Goal: Contribute content

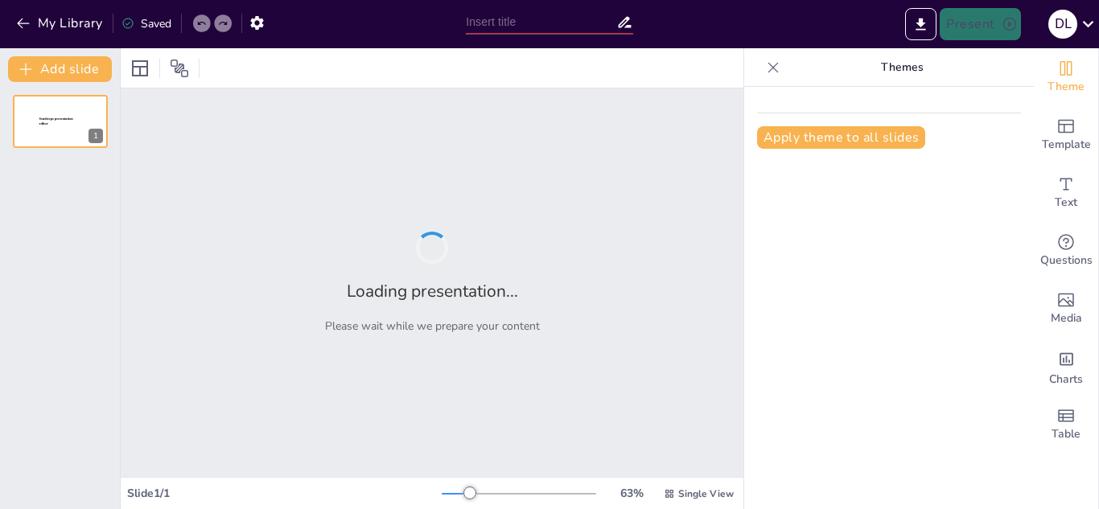
type input "Calidad del Sueño en Internos de Enfermería: Un Estudio en la [GEOGRAPHIC_DATA]…"
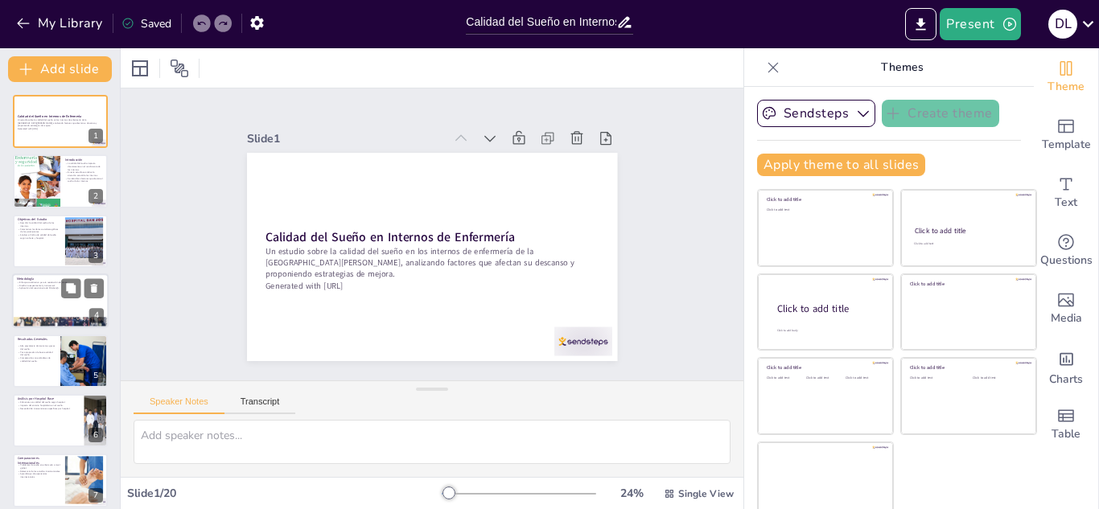
click at [51, 299] on div at bounding box center [60, 300] width 97 height 55
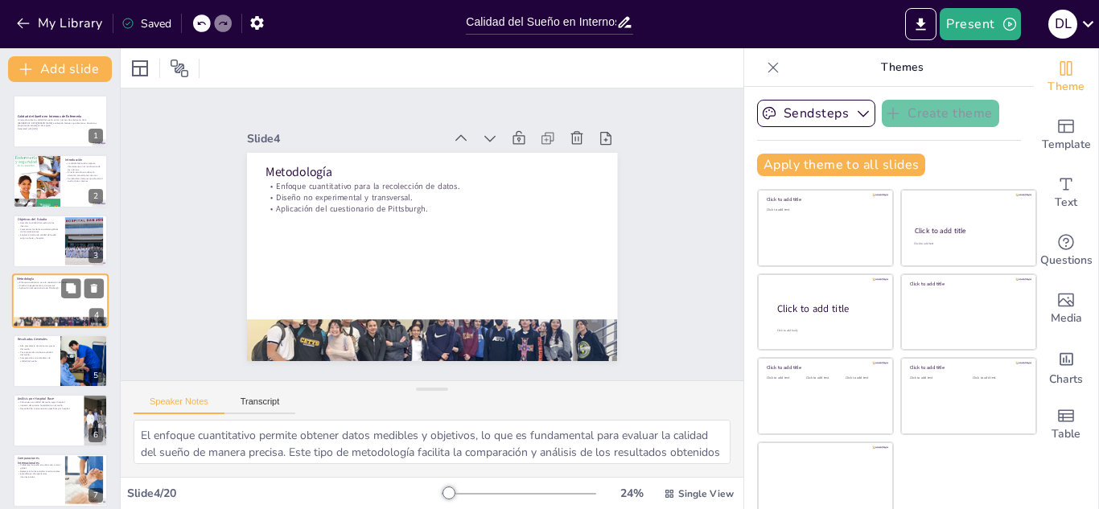
scroll to position [6, 0]
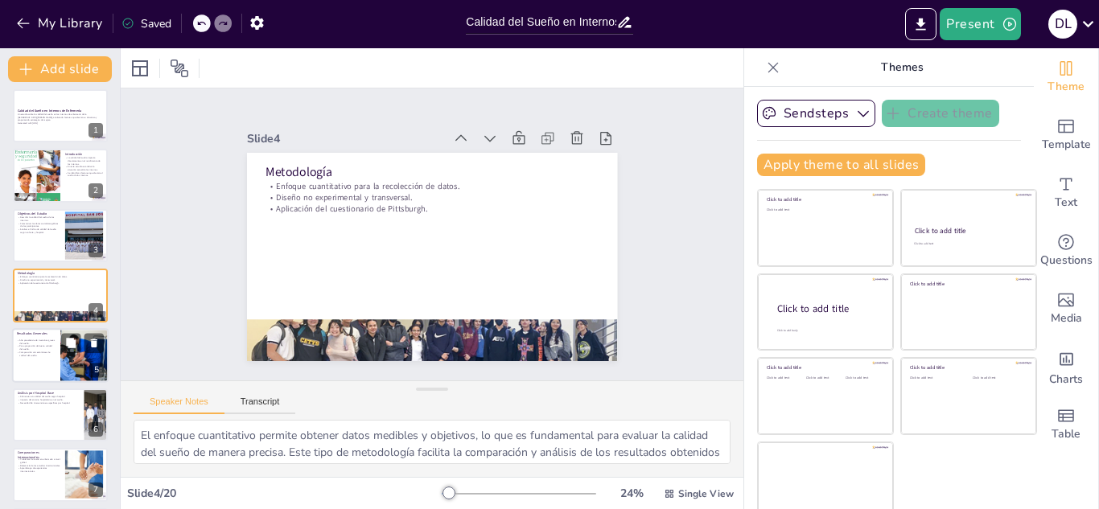
click at [39, 370] on div at bounding box center [60, 355] width 97 height 55
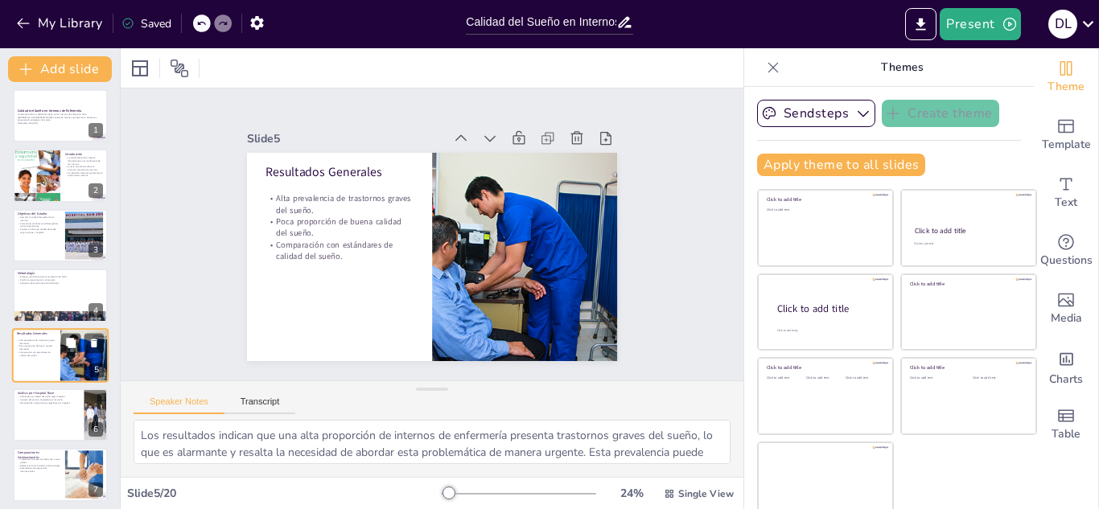
scroll to position [65, 0]
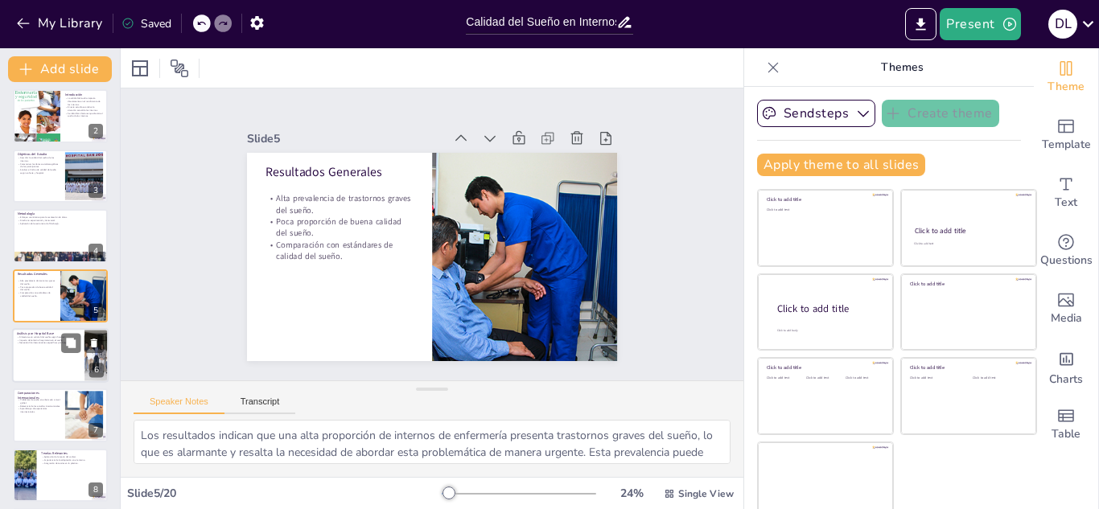
click at [27, 359] on div at bounding box center [60, 355] width 97 height 55
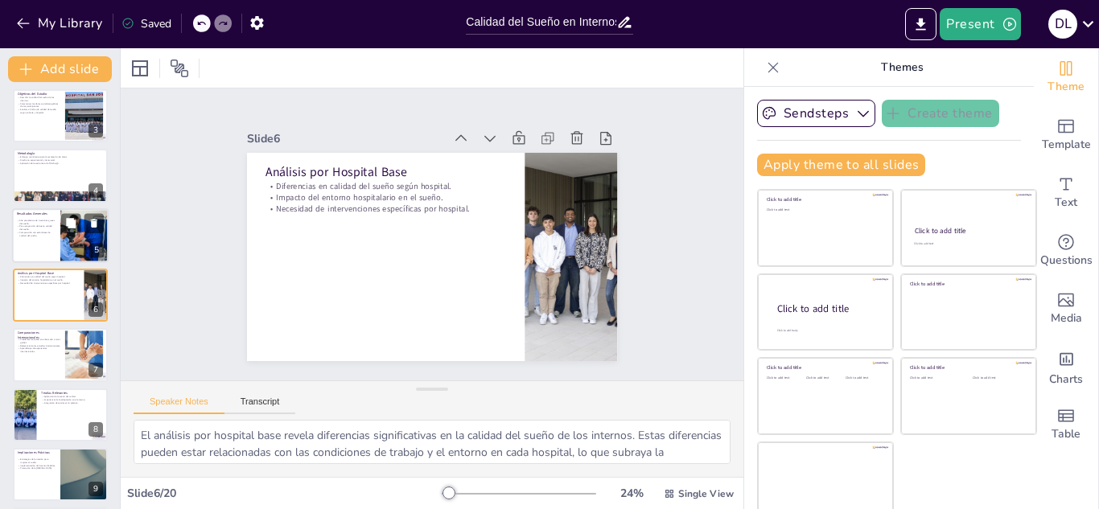
click at [72, 238] on div at bounding box center [84, 235] width 82 height 55
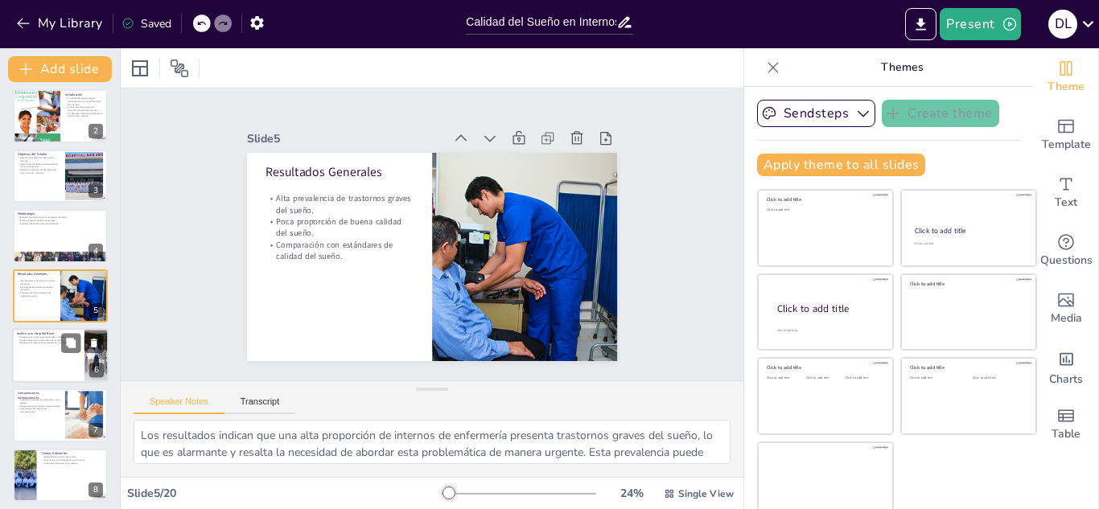
click at [57, 346] on div at bounding box center [60, 355] width 97 height 55
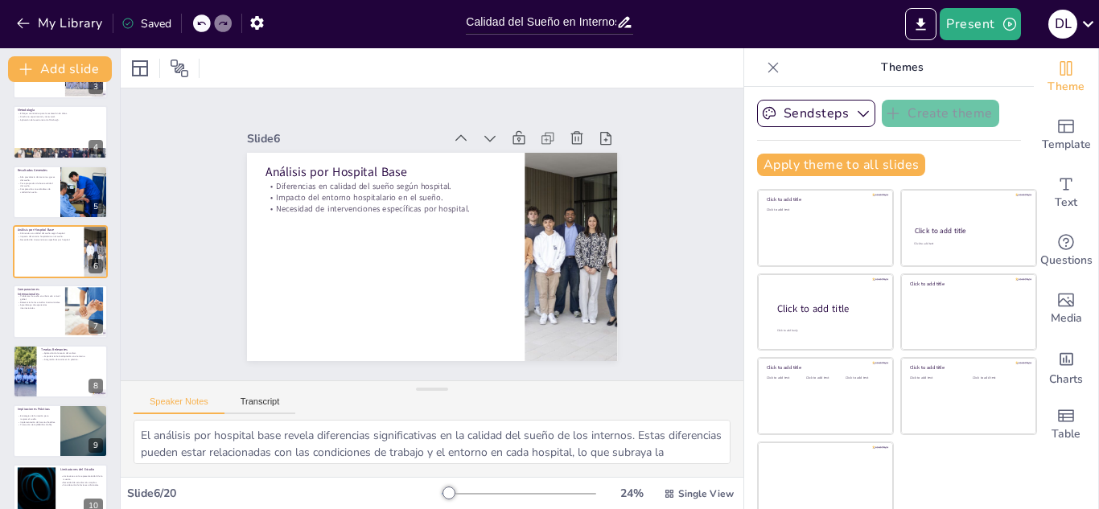
scroll to position [367, 0]
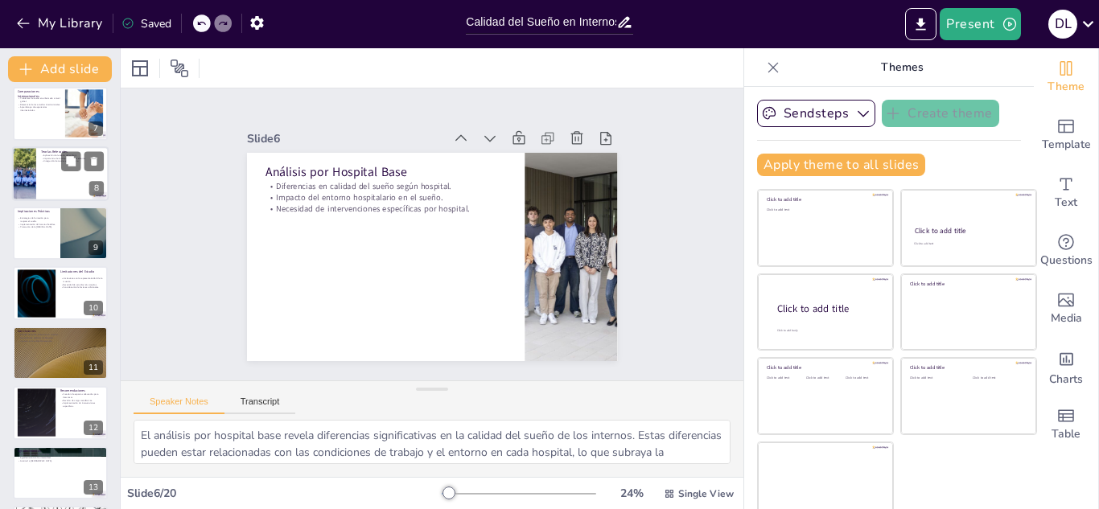
click at [44, 191] on div at bounding box center [60, 173] width 97 height 55
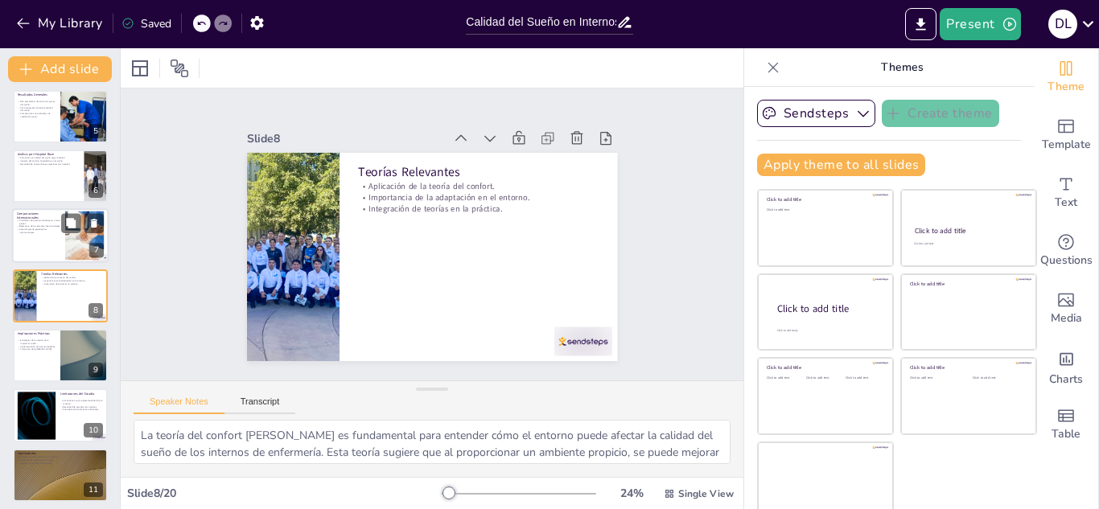
click at [34, 224] on p "Problemas de sueño en enfermería a nivel global." at bounding box center [38, 223] width 43 height 6
type textarea "La comparación con estudios internacionales muestra que los problemas de calida…"
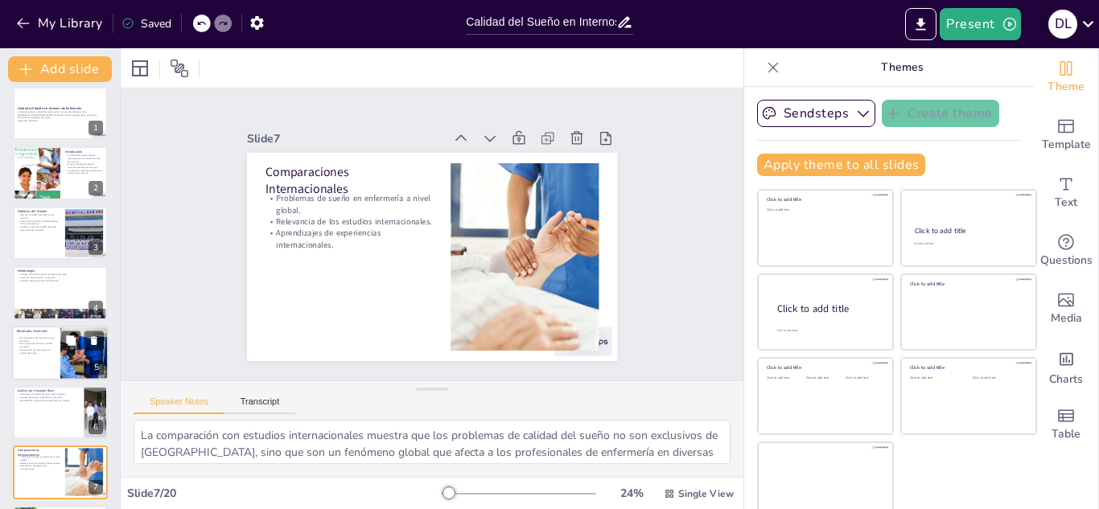
scroll to position [0, 0]
